Goal: Contribute content

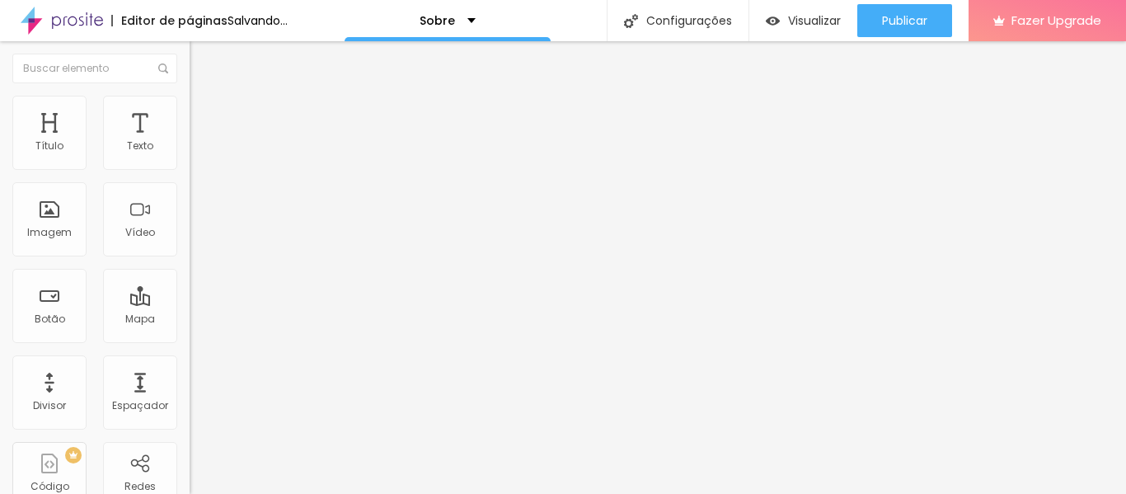
click at [190, 142] on span "Trocar imagem" at bounding box center [235, 135] width 90 height 14
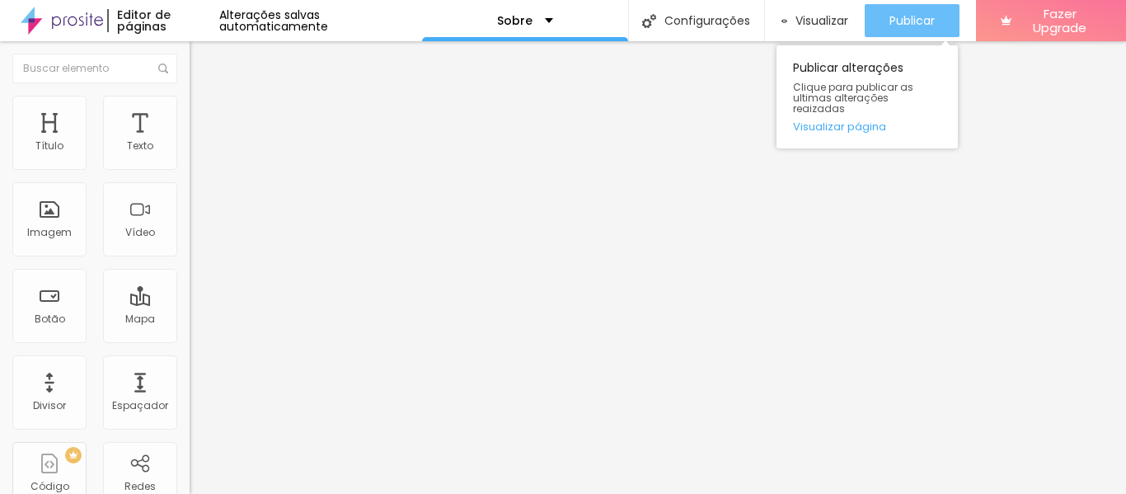
click at [917, 9] on div "Publicar" at bounding box center [912, 20] width 45 height 33
click at [908, 15] on span "Publicar" at bounding box center [912, 20] width 45 height 13
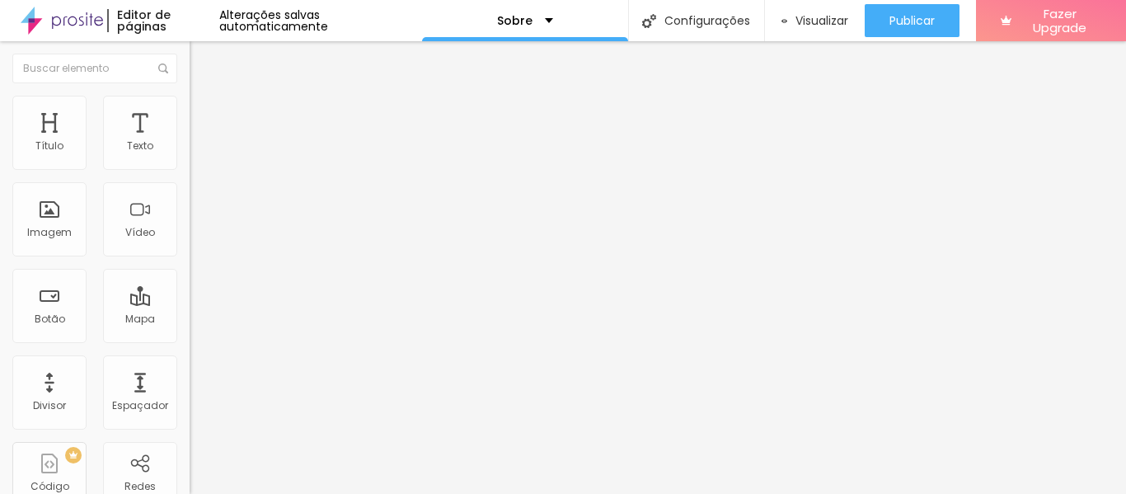
click at [204, 116] on span "Avançado" at bounding box center [231, 123] width 54 height 14
click at [190, 106] on img at bounding box center [197, 103] width 15 height 15
click at [190, 96] on li "Conteúdo" at bounding box center [285, 87] width 190 height 16
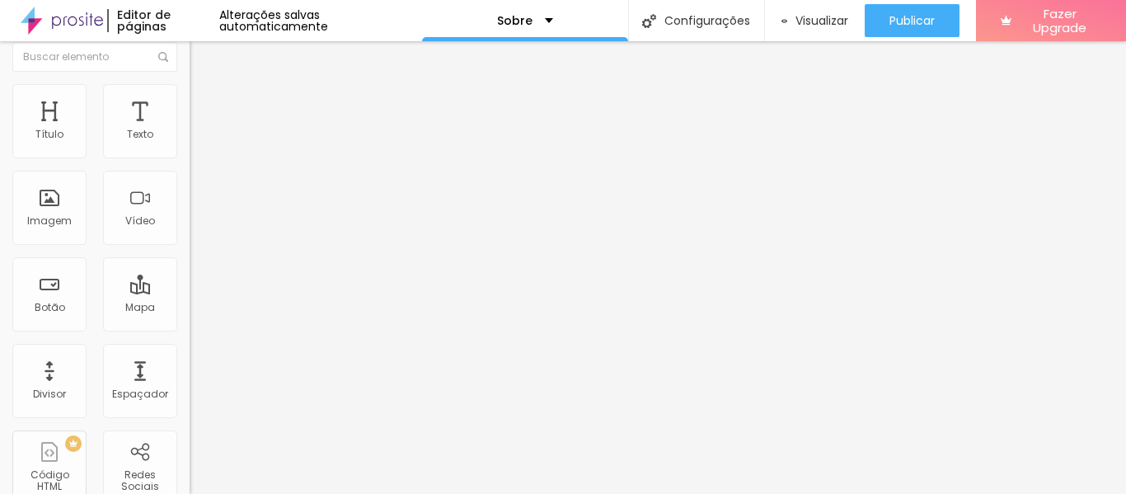
scroll to position [16, 0]
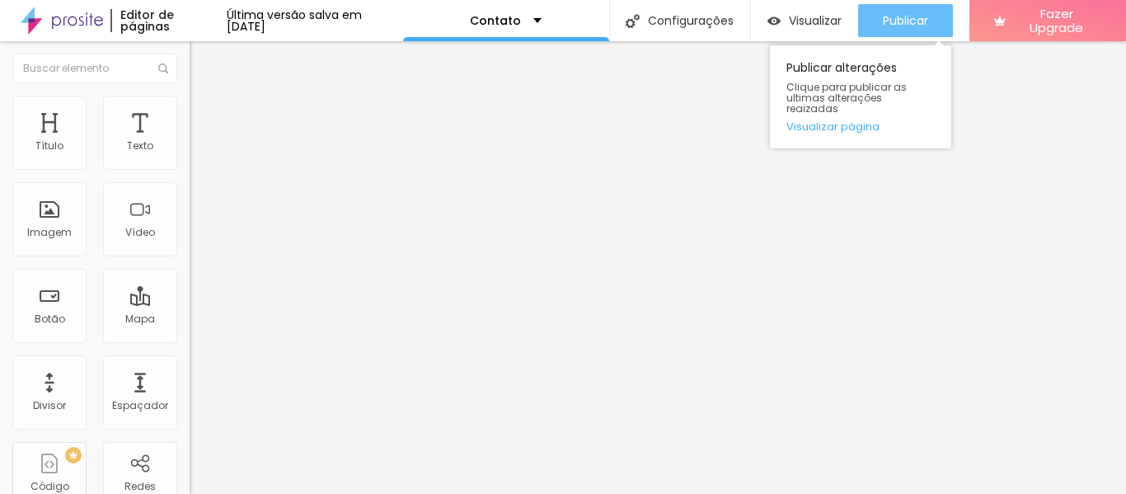
click at [889, 31] on div "Publicar" at bounding box center [905, 20] width 45 height 33
